Goal: Task Accomplishment & Management: Manage account settings

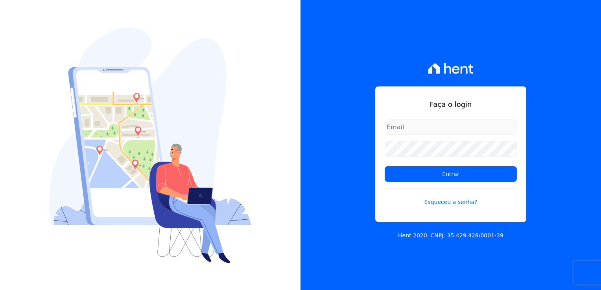
click at [408, 126] on input "email" at bounding box center [451, 127] width 132 height 16
type input "[EMAIL_ADDRESS][DOMAIN_NAME]"
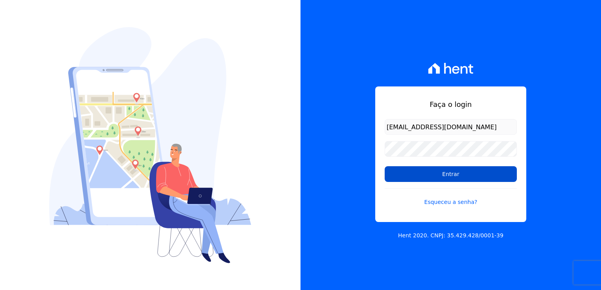
click at [460, 172] on input "Entrar" at bounding box center [451, 174] width 132 height 16
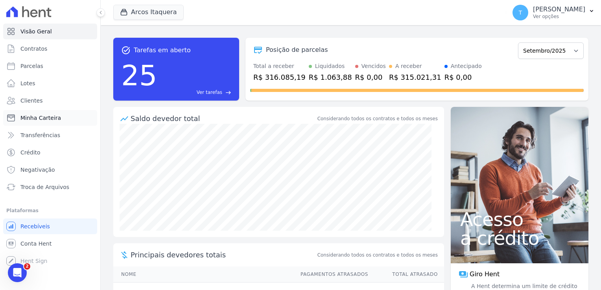
click at [37, 118] on span "Minha Carteira" at bounding box center [40, 118] width 41 height 8
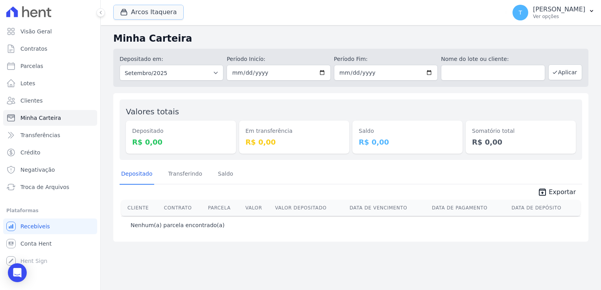
click at [137, 9] on button "Arcos Itaquera" at bounding box center [148, 12] width 70 height 15
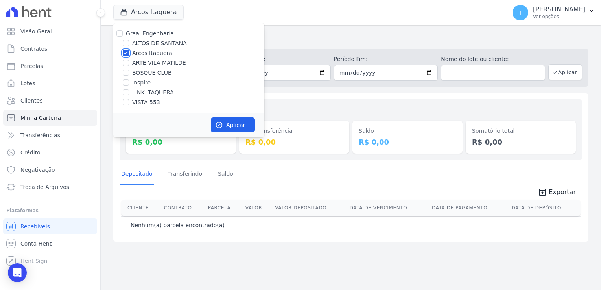
click at [124, 52] on input "Arcos Itaquera" at bounding box center [126, 53] width 6 height 6
checkbox input "false"
click at [126, 94] on input "LINK ITAQUERA" at bounding box center [126, 92] width 6 height 6
checkbox input "true"
click at [226, 127] on button "Aplicar" at bounding box center [233, 125] width 44 height 15
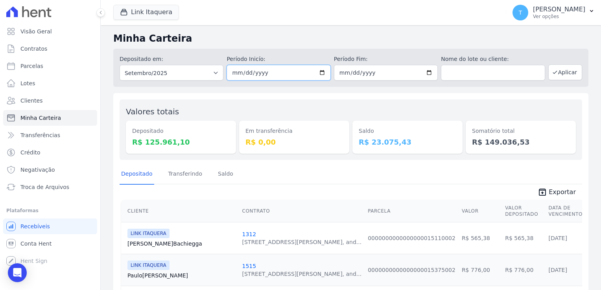
click at [319, 72] on input "2025-09-01" at bounding box center [279, 73] width 104 height 16
type input "2025-09-09"
click at [425, 73] on input "2025-09-30" at bounding box center [386, 73] width 104 height 16
type input "2025-09-10"
click at [377, 127] on div "Saldo R$ 23.075,43" at bounding box center [408, 137] width 110 height 33
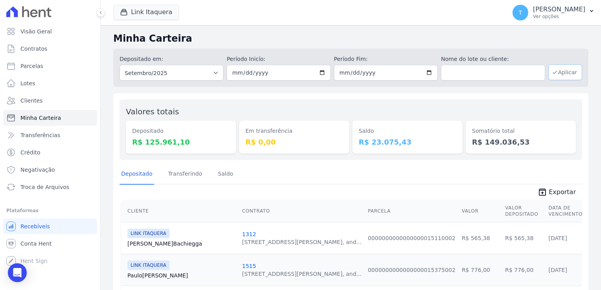
click at [565, 76] on button "Aplicar" at bounding box center [565, 73] width 34 height 16
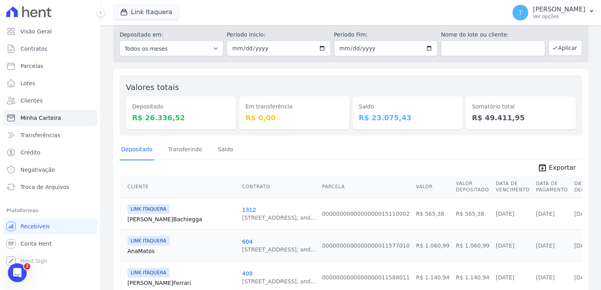
scroll to position [24, 0]
click at [543, 164] on icon "unarchive" at bounding box center [542, 168] width 9 height 9
click at [303, 13] on div "Link Itaquera Graal Engenharia ALTOS DE SANTANA Arcos Itaquera ARTE VILA MATILD…" at bounding box center [308, 13] width 390 height 26
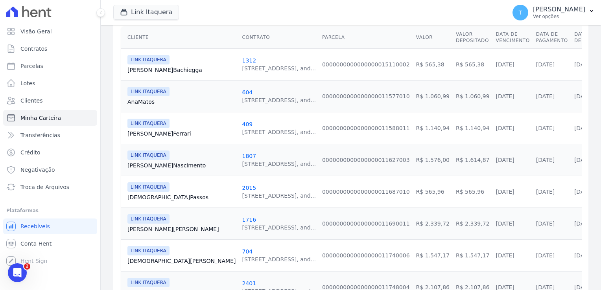
scroll to position [181, 0]
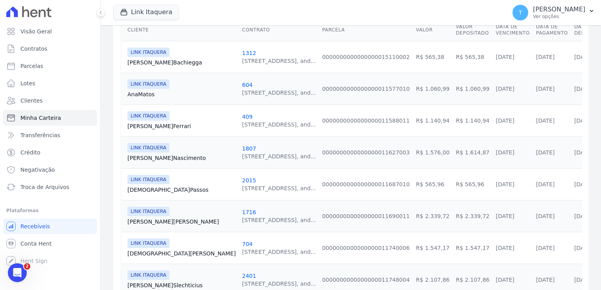
click at [167, 158] on link "Bianca Nascimento" at bounding box center [181, 158] width 108 height 8
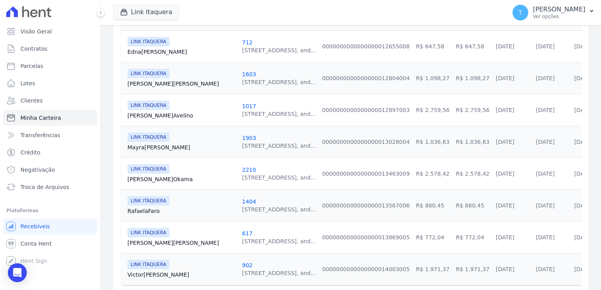
scroll to position [511, 0]
click at [142, 176] on link "Bruno Okama" at bounding box center [181, 179] width 108 height 8
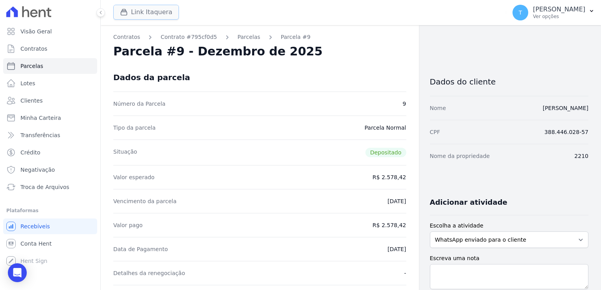
click at [136, 14] on button "Link Itaquera" at bounding box center [146, 12] width 66 height 15
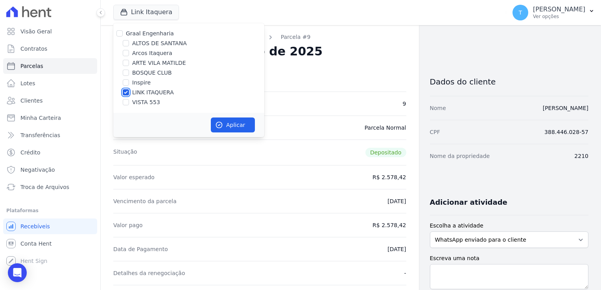
click at [127, 92] on input "LINK ITAQUERA" at bounding box center [126, 92] width 6 height 6
checkbox input "false"
click at [124, 83] on input "Inspire" at bounding box center [126, 82] width 6 height 6
checkbox input "true"
click at [227, 124] on button "Aplicar" at bounding box center [233, 125] width 44 height 15
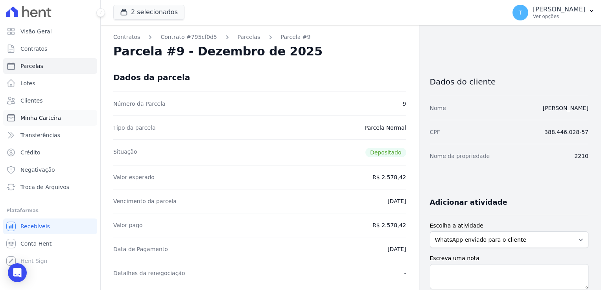
click at [50, 118] on span "Minha Carteira" at bounding box center [40, 118] width 41 height 8
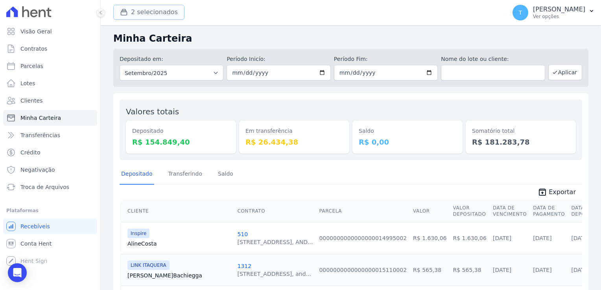
click at [136, 17] on button "2 selecionados" at bounding box center [148, 12] width 71 height 15
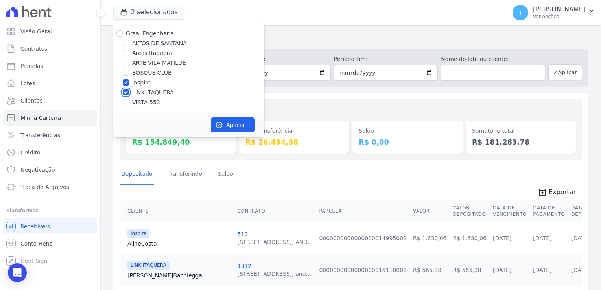
click at [126, 94] on input "LINK ITAQUERA" at bounding box center [126, 92] width 6 height 6
checkbox input "false"
click at [237, 127] on button "Aplicar" at bounding box center [233, 125] width 44 height 15
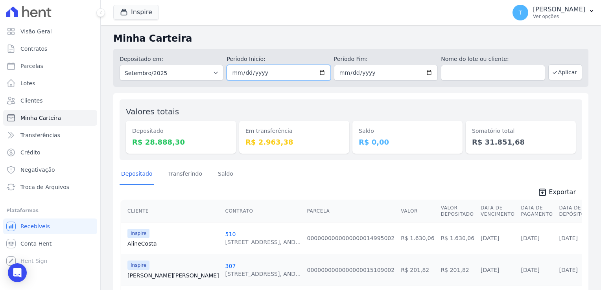
click at [318, 74] on input "2025-09-01" at bounding box center [279, 73] width 104 height 16
type input "2025-09-09"
click at [430, 73] on input "2025-09-30" at bounding box center [386, 73] width 104 height 16
click at [426, 70] on input "2025-09-30" at bounding box center [386, 73] width 104 height 16
type input "2025-09-10"
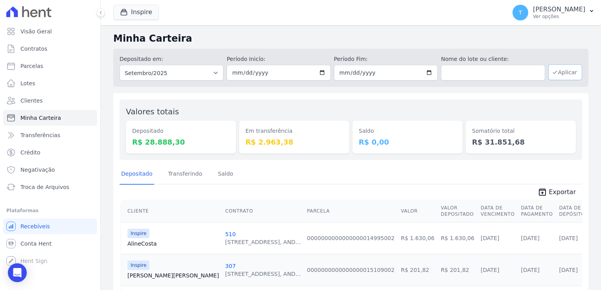
click at [560, 71] on button "Aplicar" at bounding box center [565, 73] width 34 height 16
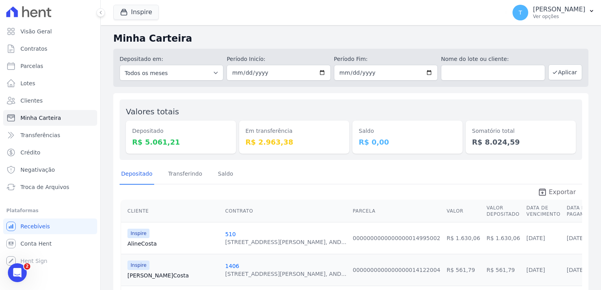
click at [556, 193] on span "Exportar" at bounding box center [562, 192] width 27 height 9
